Goal: Find specific page/section: Find specific page/section

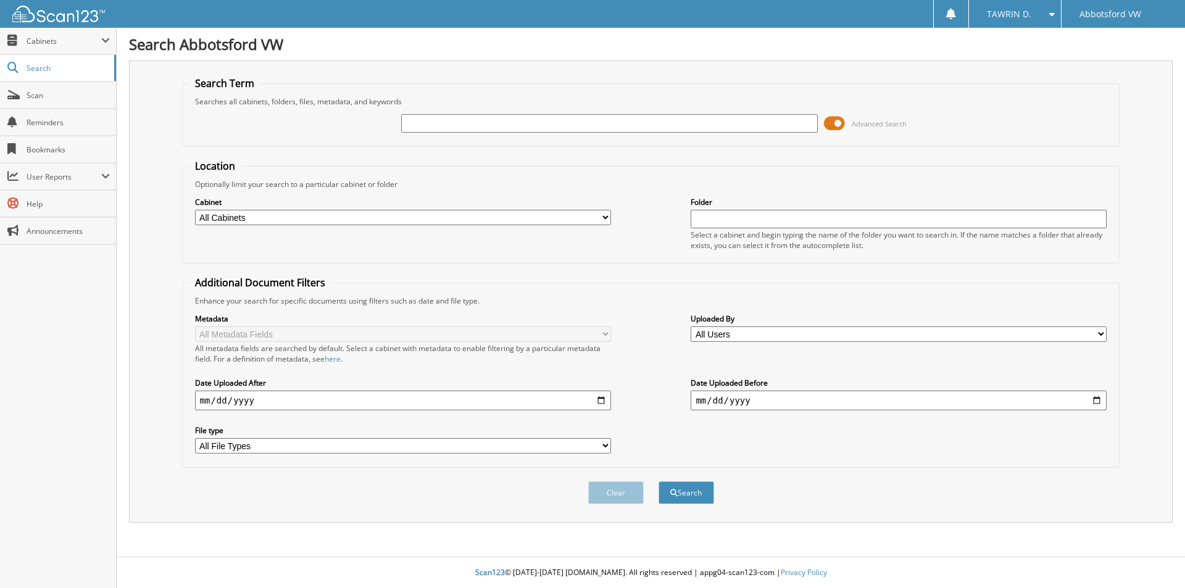
click at [462, 125] on input "text" at bounding box center [609, 123] width 416 height 19
type input "tg040787"
click at [658, 481] on button "Search" at bounding box center [686, 492] width 56 height 23
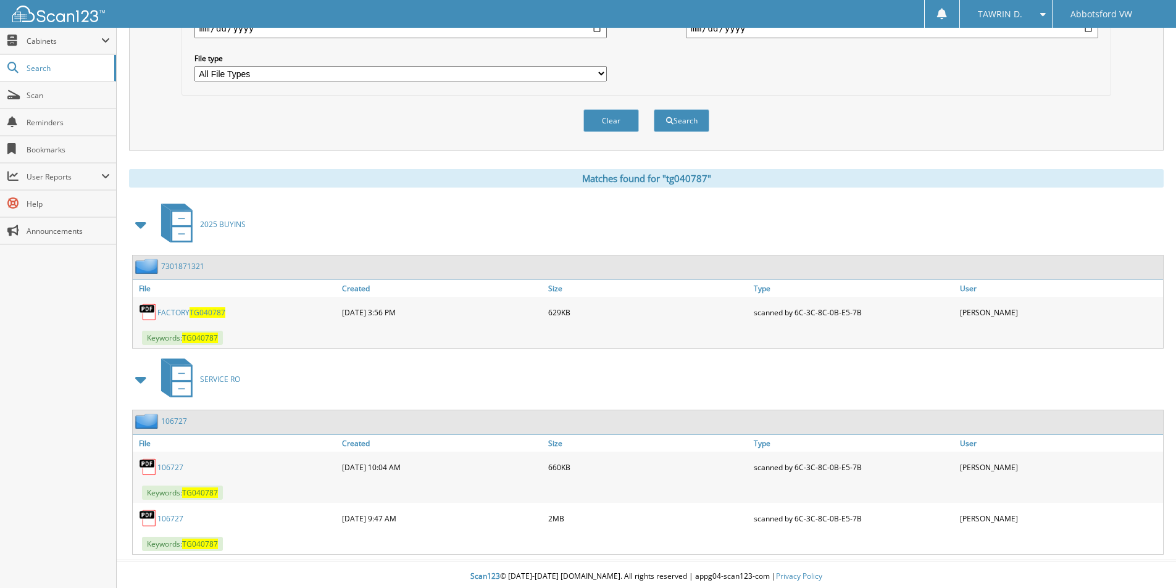
scroll to position [376, 0]
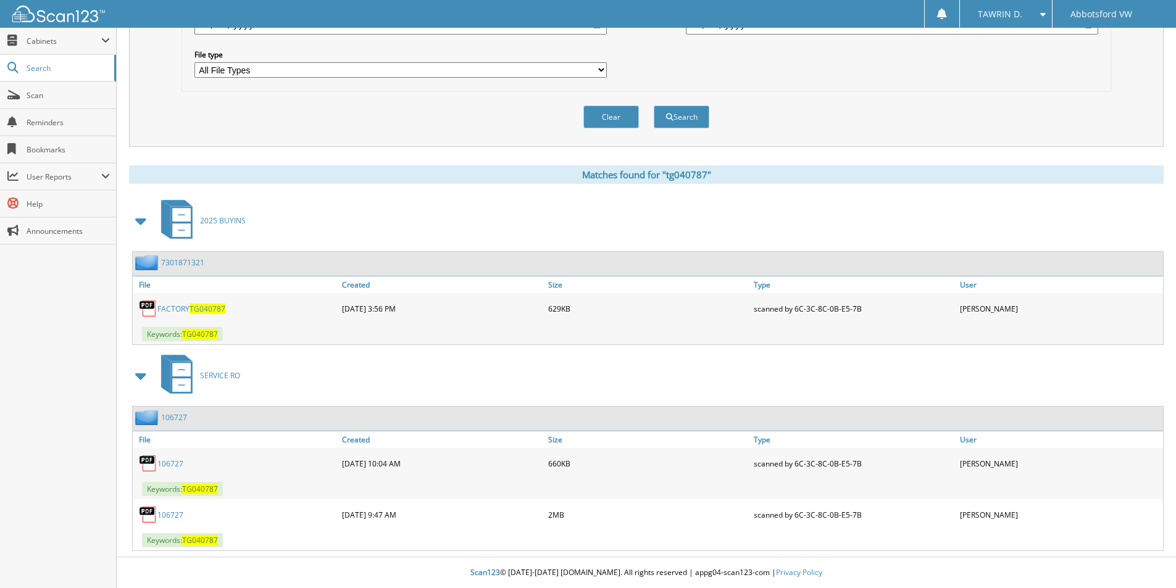
click at [188, 307] on link "FACTORY TG040787" at bounding box center [191, 309] width 68 height 10
click at [186, 311] on link "FACTORY TG040787" at bounding box center [191, 309] width 68 height 10
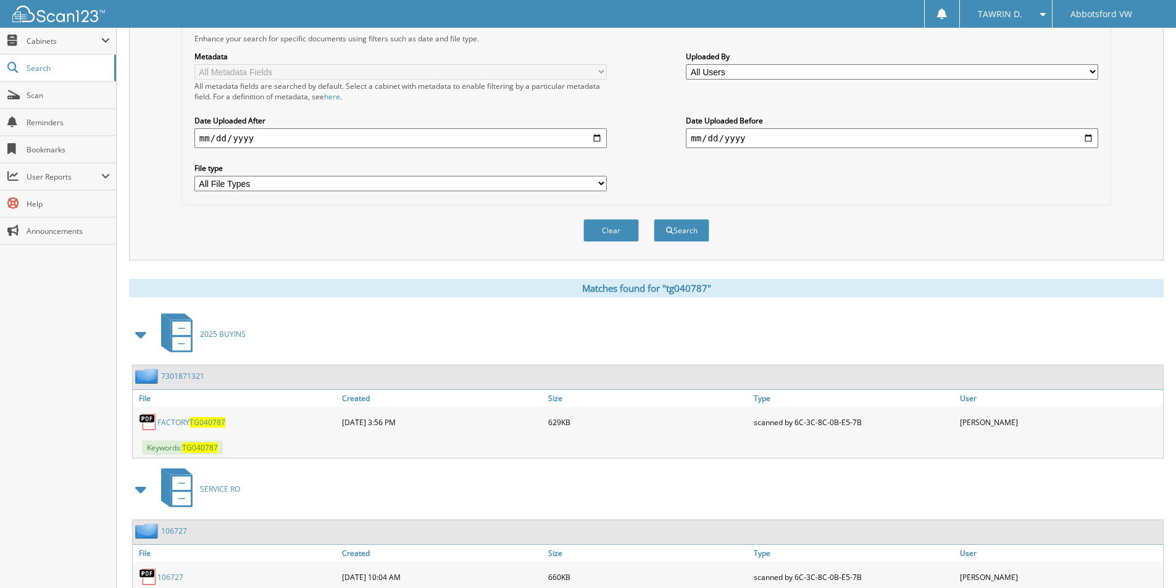
scroll to position [6, 0]
